Goal: Task Accomplishment & Management: Manage account settings

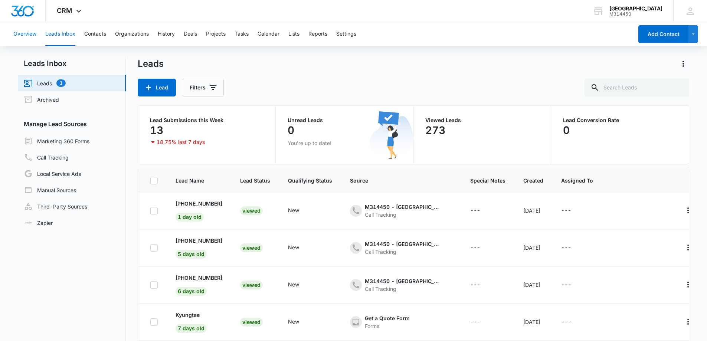
click at [32, 28] on button "Overview" at bounding box center [24, 34] width 23 height 24
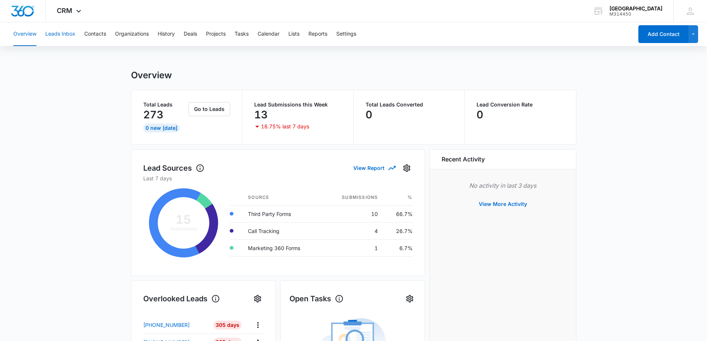
click at [55, 37] on button "Leads Inbox" at bounding box center [60, 34] width 30 height 24
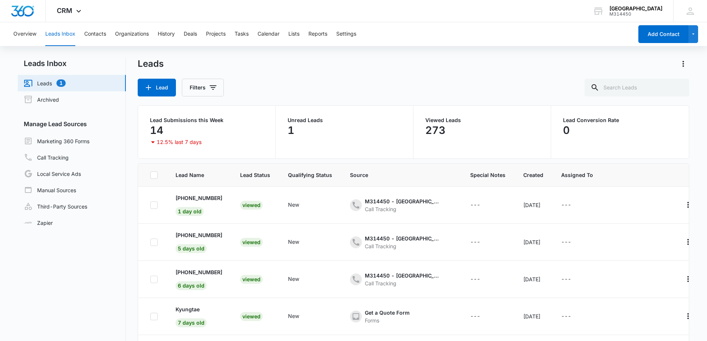
click at [59, 79] on link "Leads 1" at bounding box center [45, 83] width 42 height 9
click at [254, 204] on div "New" at bounding box center [247, 205] width 15 height 9
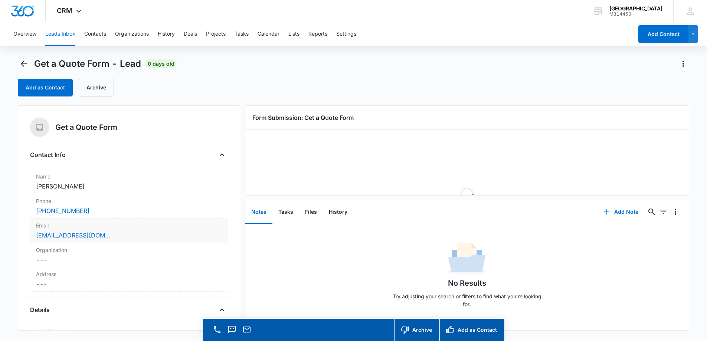
click at [130, 234] on div "[EMAIL_ADDRESS][DOMAIN_NAME]" at bounding box center [129, 235] width 186 height 9
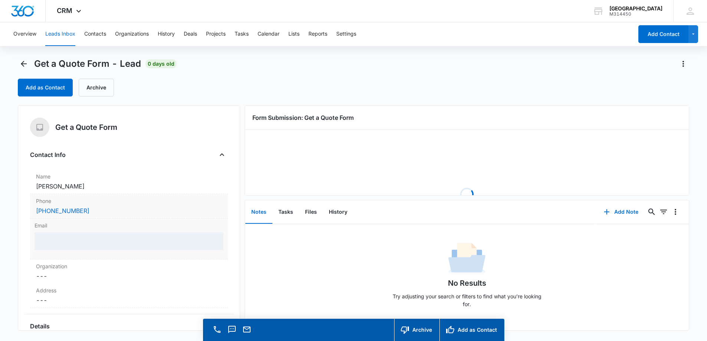
click at [106, 208] on div "[PHONE_NUMBER]" at bounding box center [129, 210] width 186 height 9
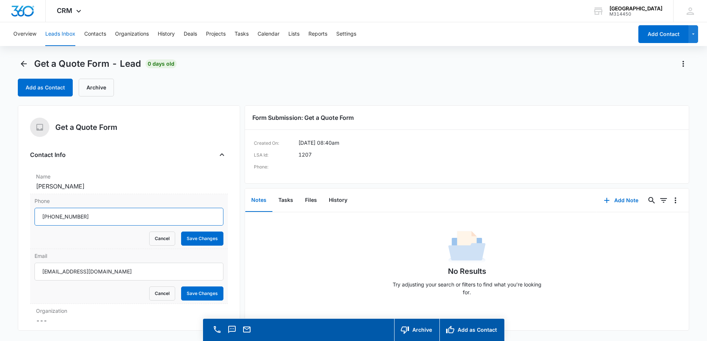
drag, startPoint x: 105, startPoint y: 219, endPoint x: 43, endPoint y: 211, distance: 62.5
click at [43, 211] on input "Phone" at bounding box center [129, 217] width 189 height 18
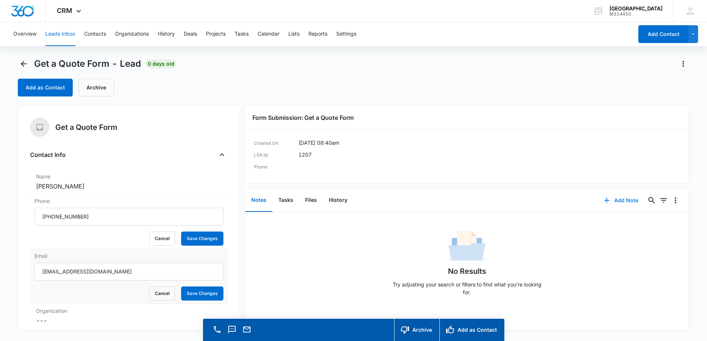
click at [616, 195] on button "Add Note" at bounding box center [621, 201] width 49 height 18
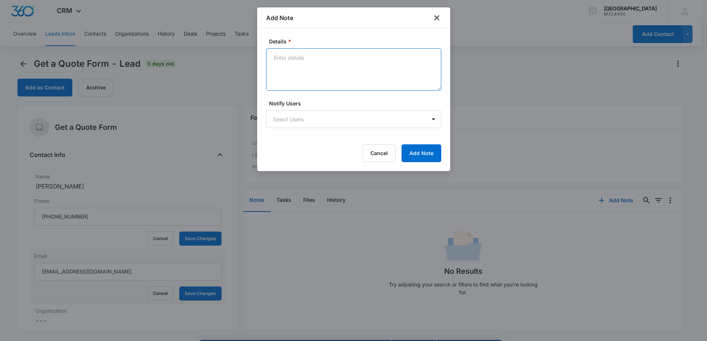
click at [312, 66] on textarea "Details *" at bounding box center [353, 69] width 175 height 42
paste textarea "NP looking for NPE package"
type textarea "NP looking for NPE package"
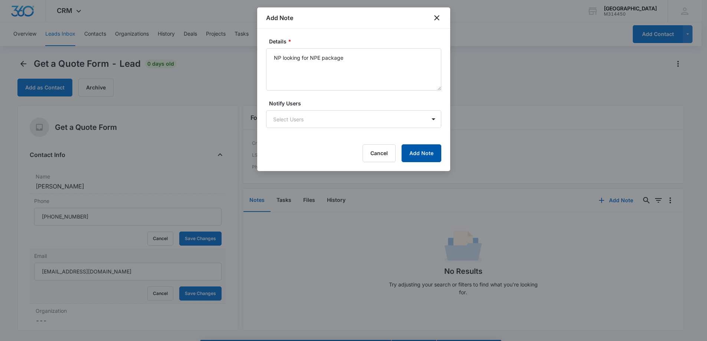
click at [418, 156] on button "Add Note" at bounding box center [422, 153] width 40 height 18
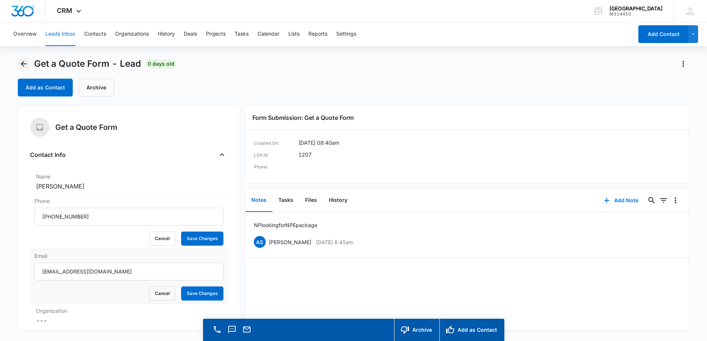
click at [24, 64] on icon "Back" at bounding box center [24, 64] width 6 height 6
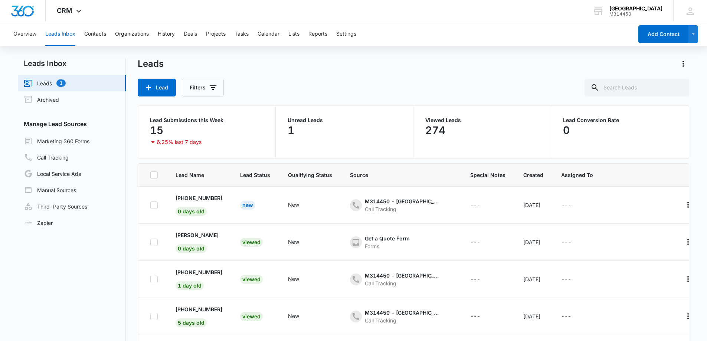
click at [52, 84] on link "Leads 1" at bounding box center [45, 83] width 42 height 9
click at [256, 243] on div "Viewed" at bounding box center [251, 242] width 23 height 9
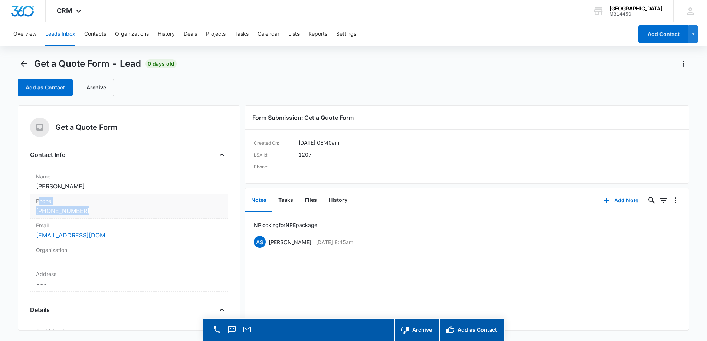
drag, startPoint x: 101, startPoint y: 209, endPoint x: 39, endPoint y: 201, distance: 62.6
click at [39, 201] on div "Phone Cancel Save Changes [PHONE_NUMBER]" at bounding box center [129, 206] width 198 height 25
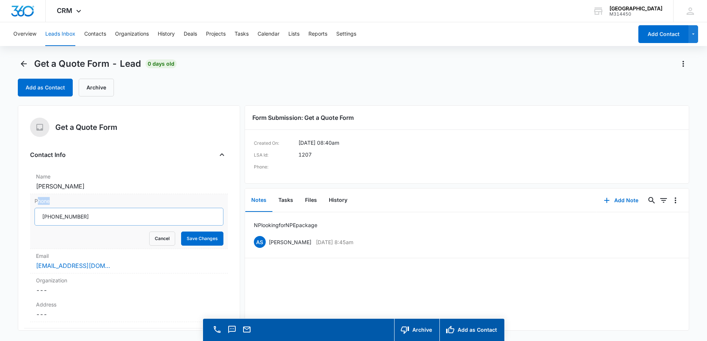
click at [94, 215] on input "Phone" at bounding box center [129, 217] width 189 height 18
click at [110, 222] on input "Phone" at bounding box center [129, 217] width 189 height 18
click at [97, 220] on input "Phone" at bounding box center [129, 217] width 189 height 18
drag, startPoint x: 41, startPoint y: 214, endPoint x: 98, endPoint y: 215, distance: 56.8
click at [98, 215] on input "Phone" at bounding box center [129, 217] width 189 height 18
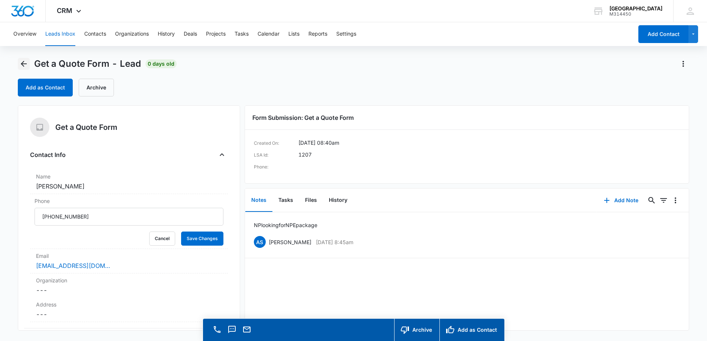
click at [20, 64] on icon "Back" at bounding box center [23, 63] width 9 height 9
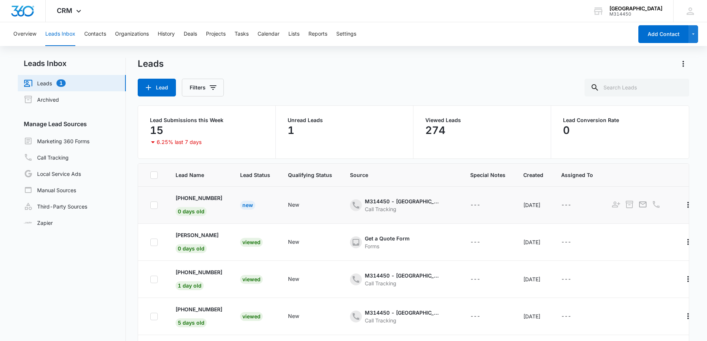
click at [254, 205] on div "New" at bounding box center [247, 205] width 15 height 9
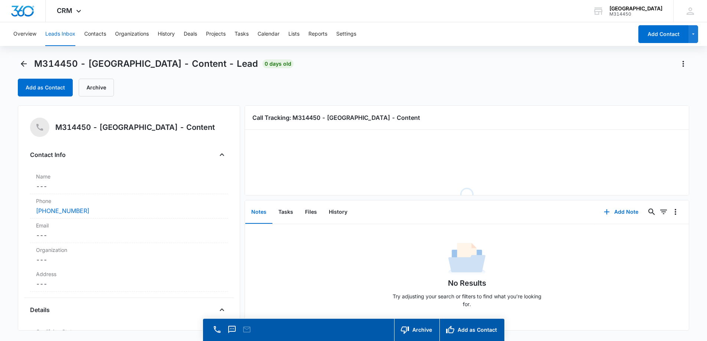
drag, startPoint x: 139, startPoint y: 211, endPoint x: 14, endPoint y: 223, distance: 125.3
click at [14, 223] on main "M314450 - [GEOGRAPHIC_DATA] Centre - Content - Lead 0 days old Add as Contact A…" at bounding box center [353, 210] width 707 height 305
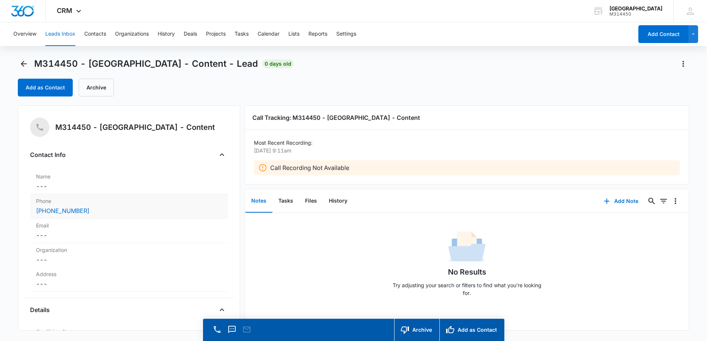
click at [121, 209] on div "[PHONE_NUMBER]" at bounding box center [129, 210] width 186 height 9
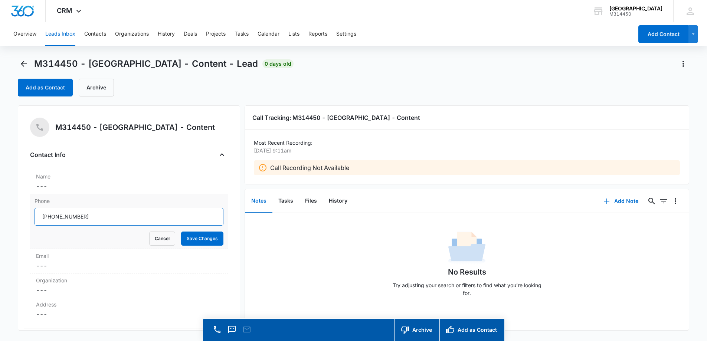
drag, startPoint x: 95, startPoint y: 219, endPoint x: 49, endPoint y: 215, distance: 45.9
click at [49, 215] on input "Phone" at bounding box center [129, 217] width 189 height 18
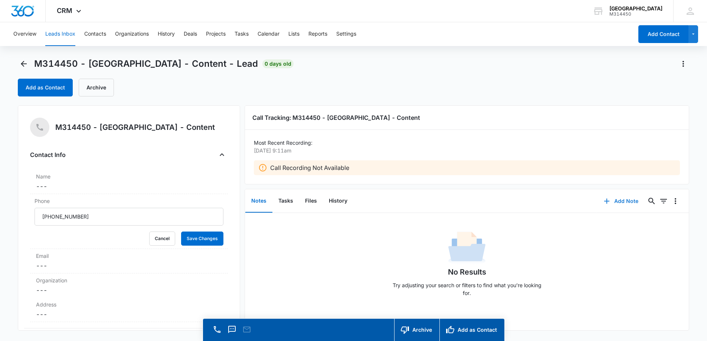
click at [625, 203] on button "Add Note" at bounding box center [621, 201] width 49 height 18
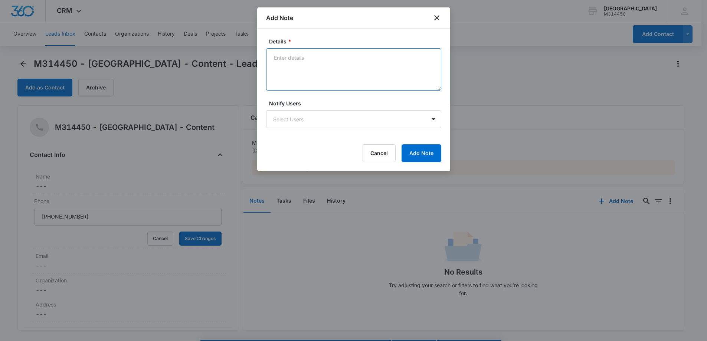
click at [314, 76] on textarea "Details *" at bounding box center [353, 69] width 175 height 42
paste textarea "Current patient asking questions about CDCP"
type textarea "Current patient asking questions about CDCP"
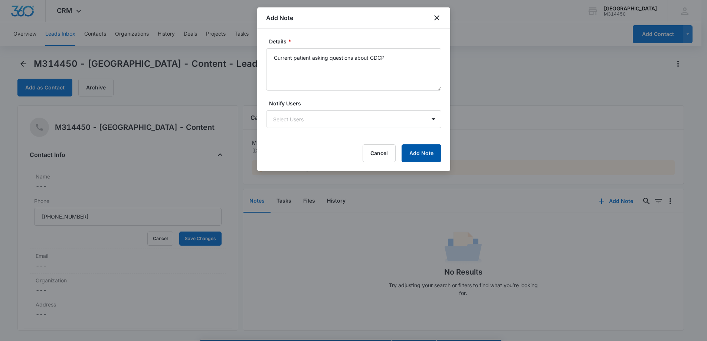
click at [432, 155] on button "Add Note" at bounding box center [422, 153] width 40 height 18
